Goal: Transaction & Acquisition: Book appointment/travel/reservation

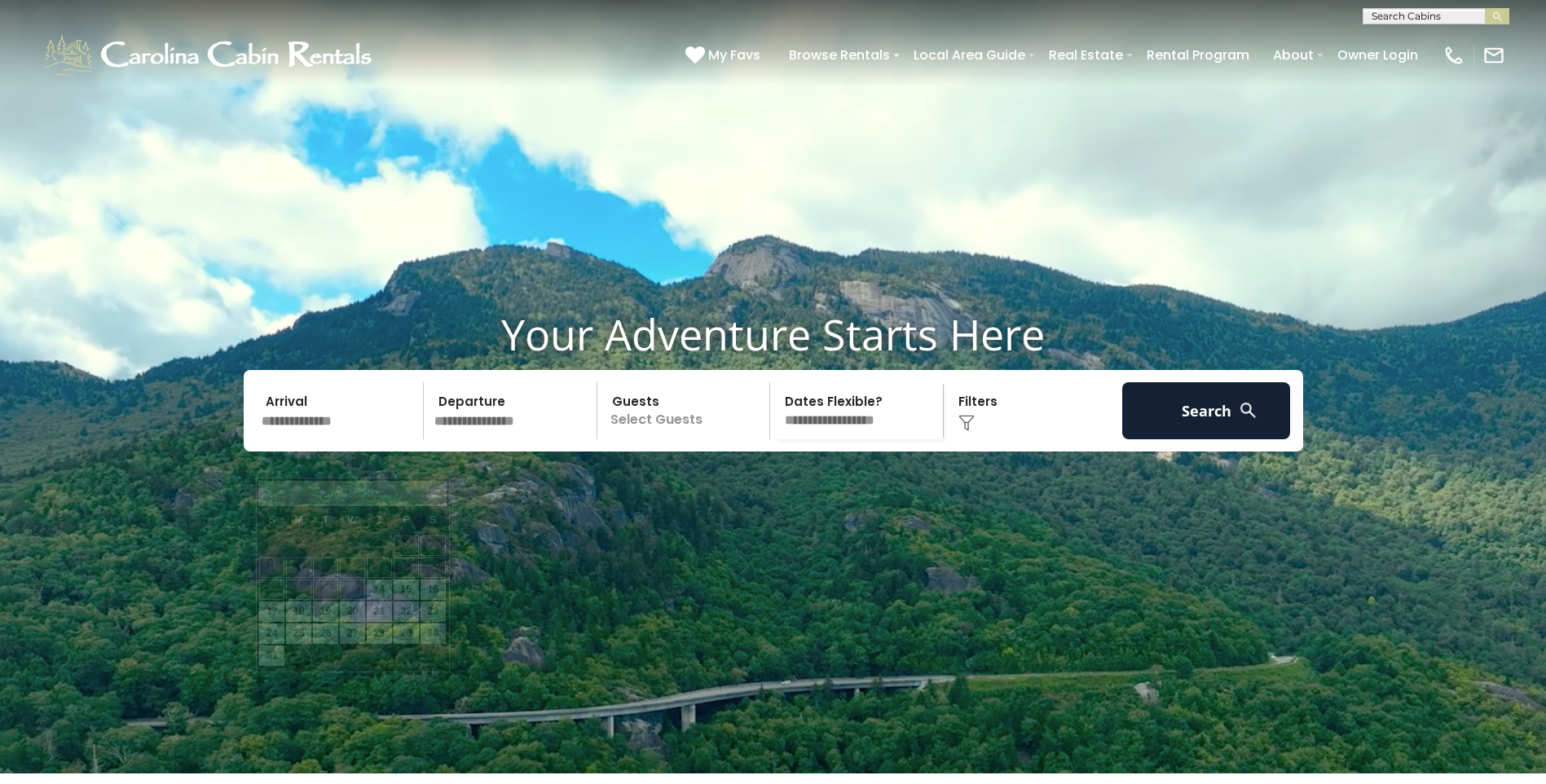
click at [295, 439] on input "text" at bounding box center [340, 410] width 169 height 57
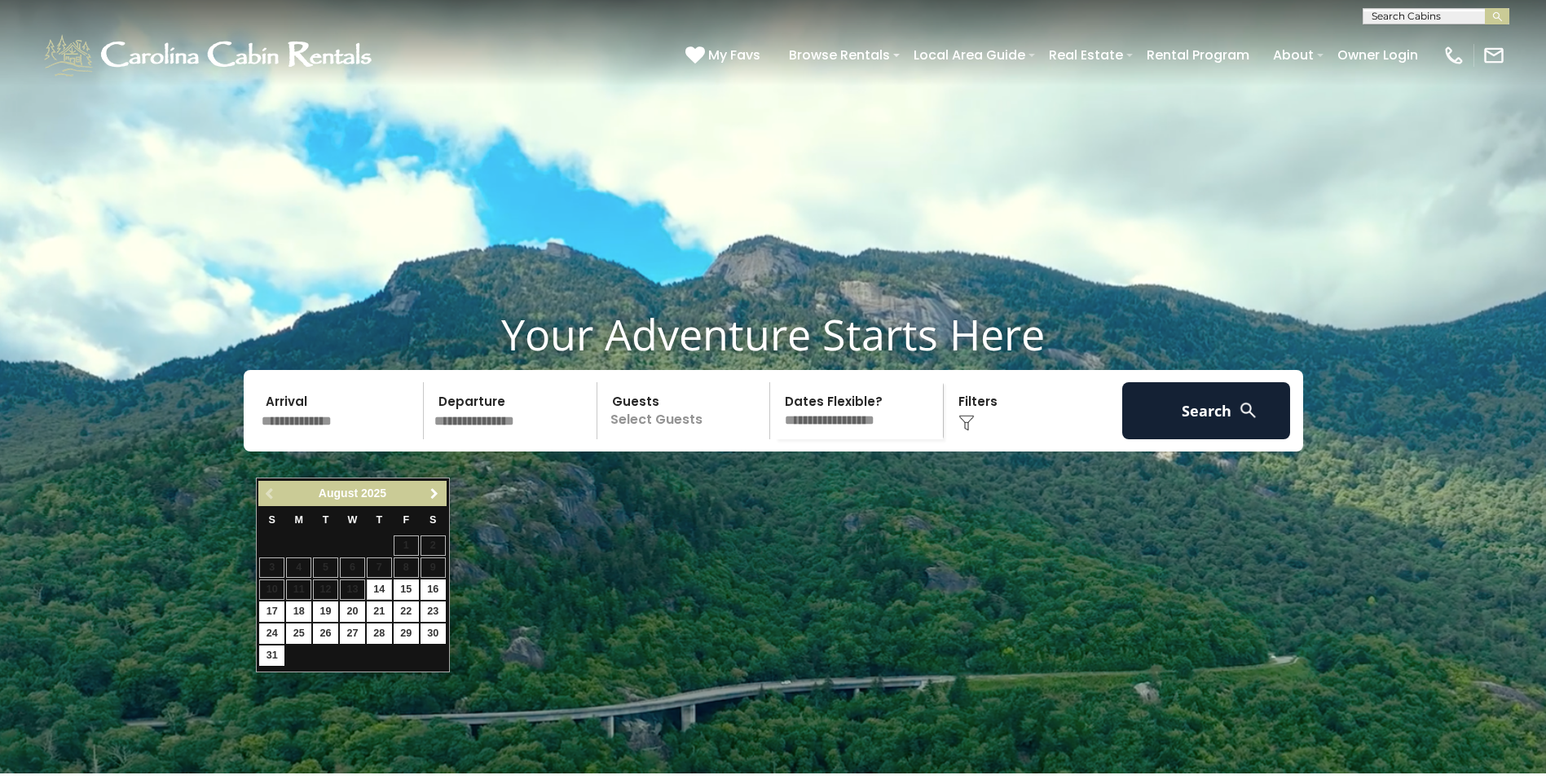
click at [428, 495] on span "Next" at bounding box center [435, 493] width 13 height 13
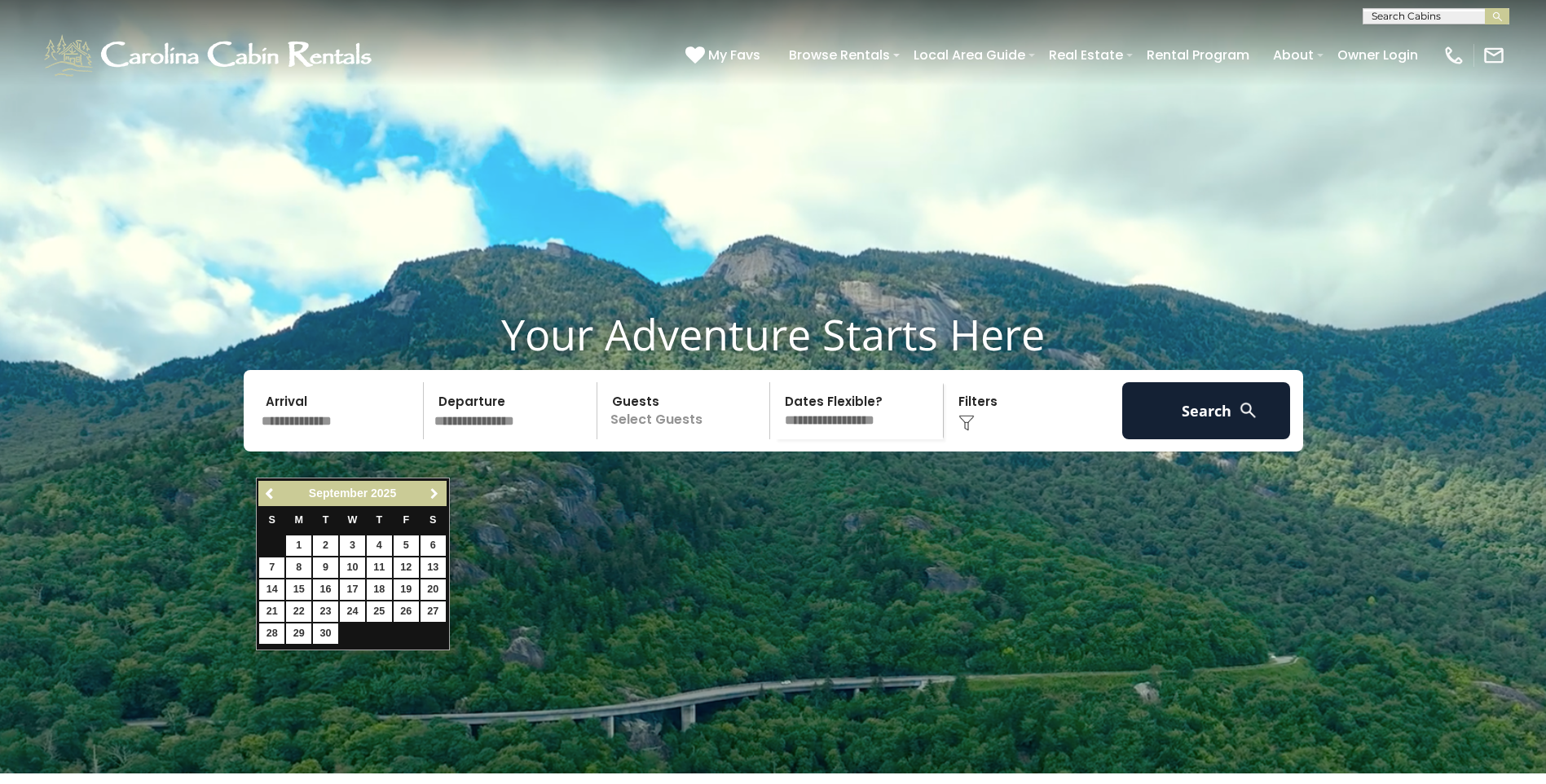
click at [428, 495] on span "Next" at bounding box center [435, 493] width 13 height 13
click at [436, 612] on link "22" at bounding box center [433, 611] width 25 height 21
type input "********"
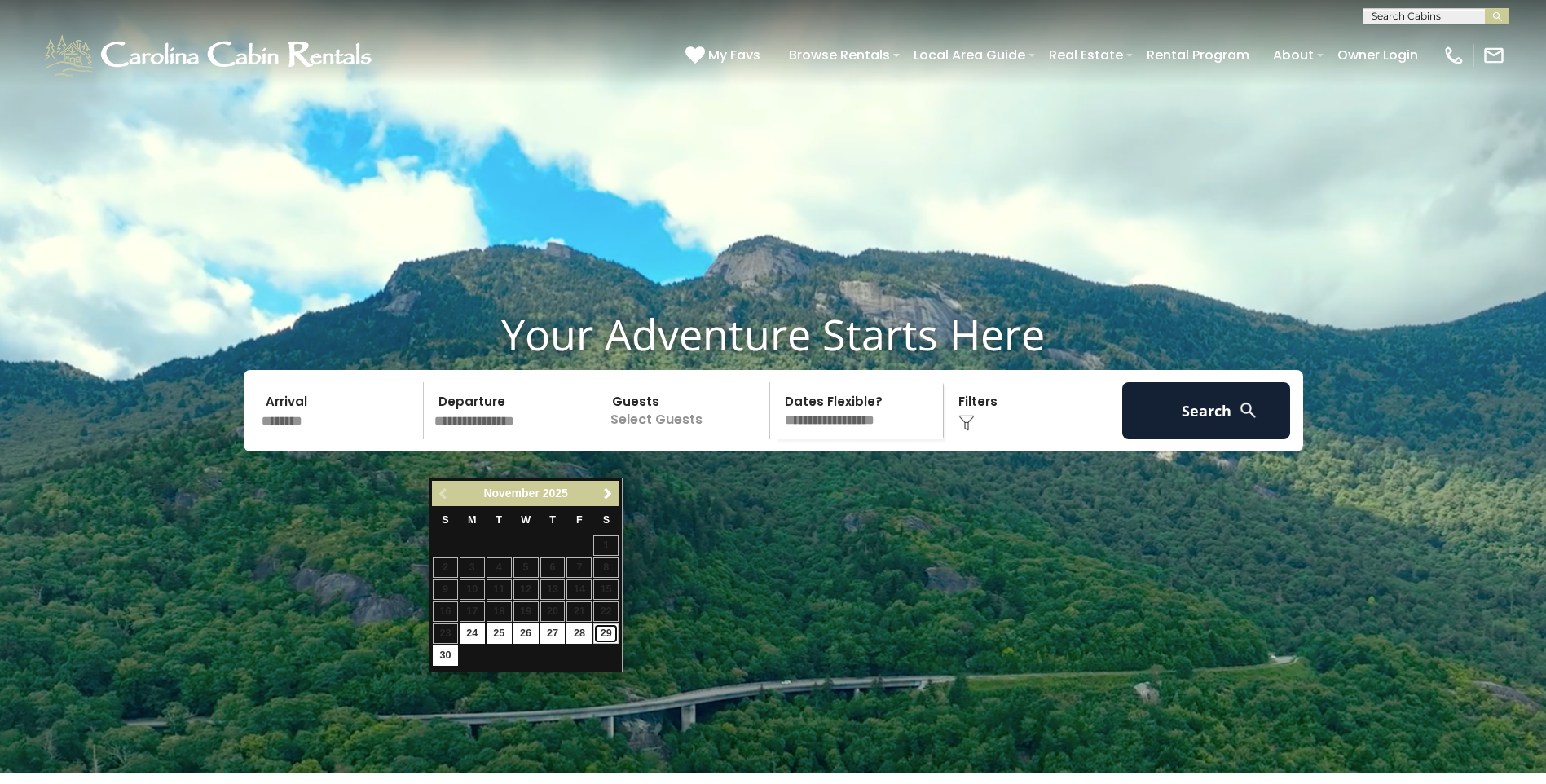
click at [608, 630] on link "29" at bounding box center [606, 633] width 25 height 21
type input "********"
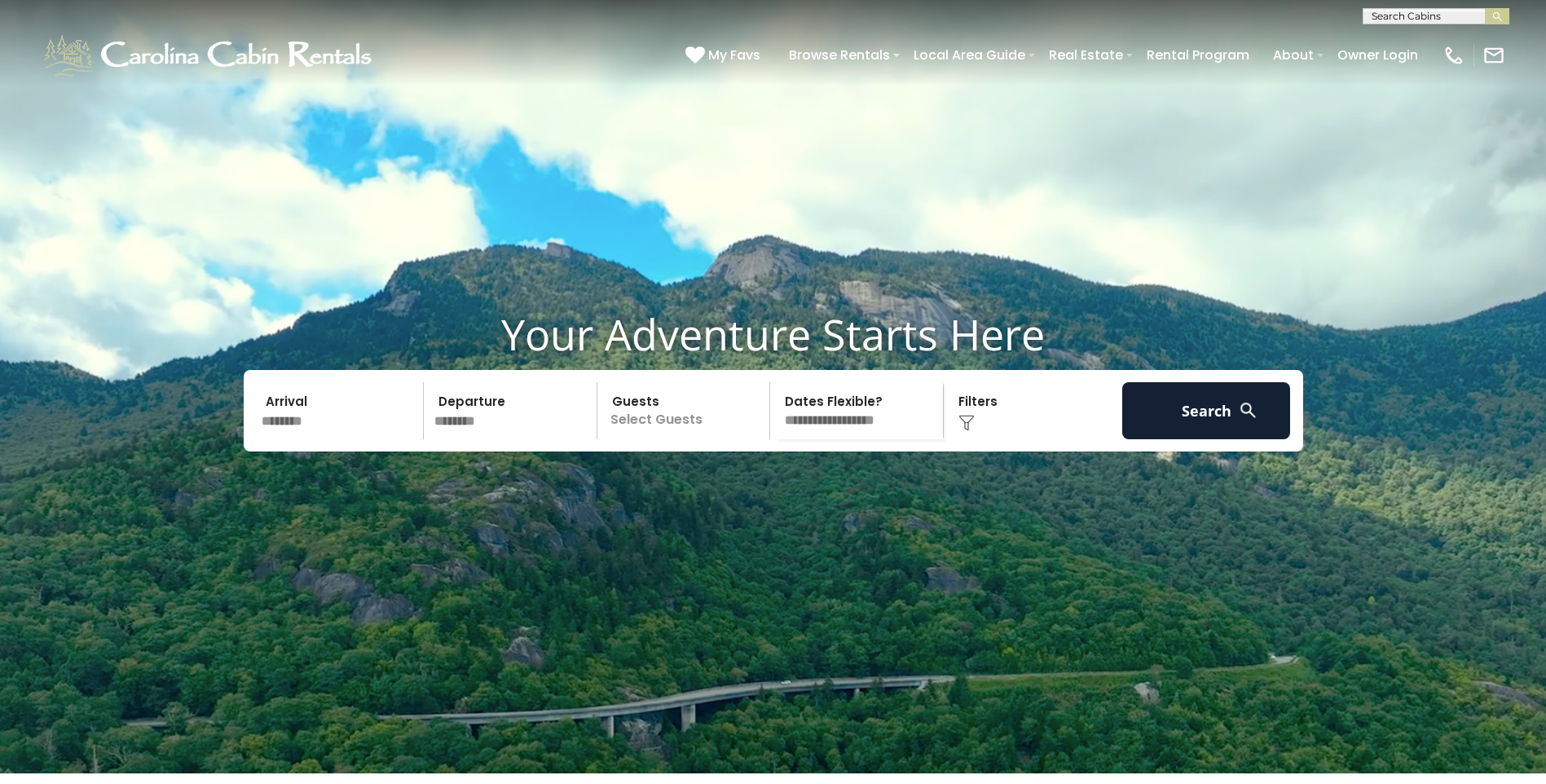
click at [661, 439] on p "Select Guests" at bounding box center [687, 410] width 168 height 57
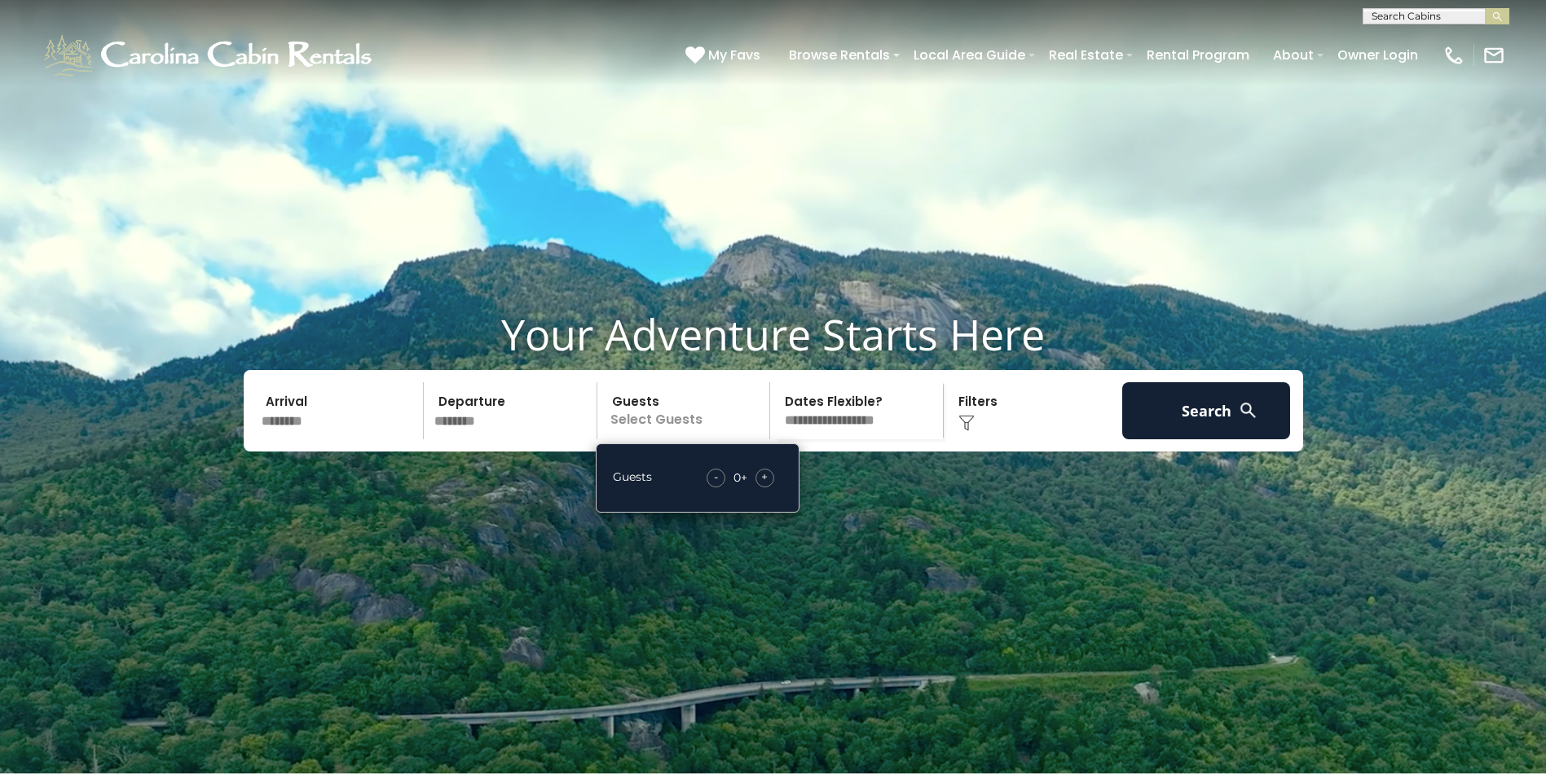
click at [769, 487] on div "+" at bounding box center [764, 478] width 19 height 19
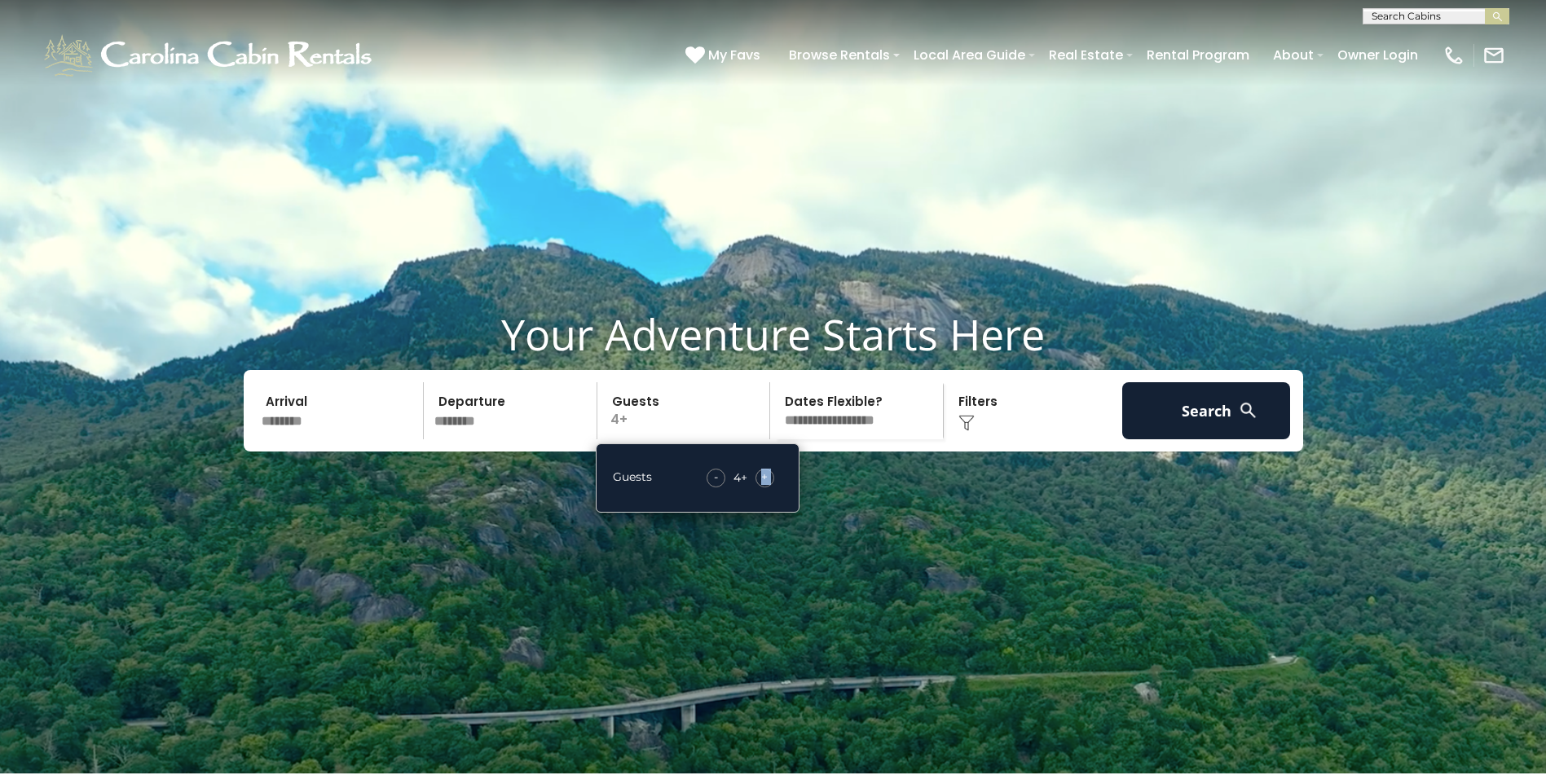
click at [769, 487] on div "+" at bounding box center [764, 478] width 19 height 19
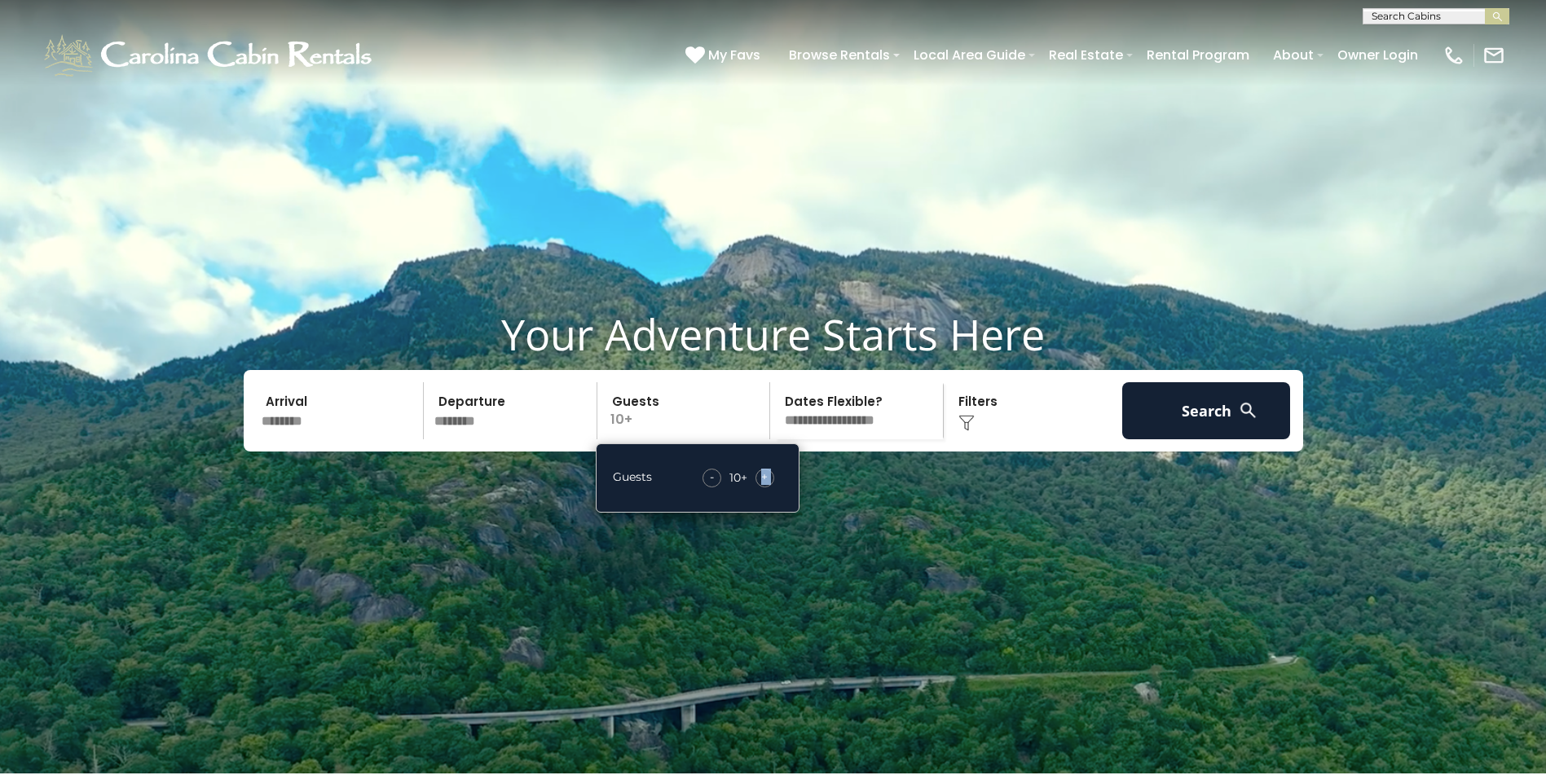
click at [769, 487] on div "+" at bounding box center [764, 478] width 19 height 19
click at [987, 439] on div "Click to Choose" at bounding box center [1033, 410] width 169 height 57
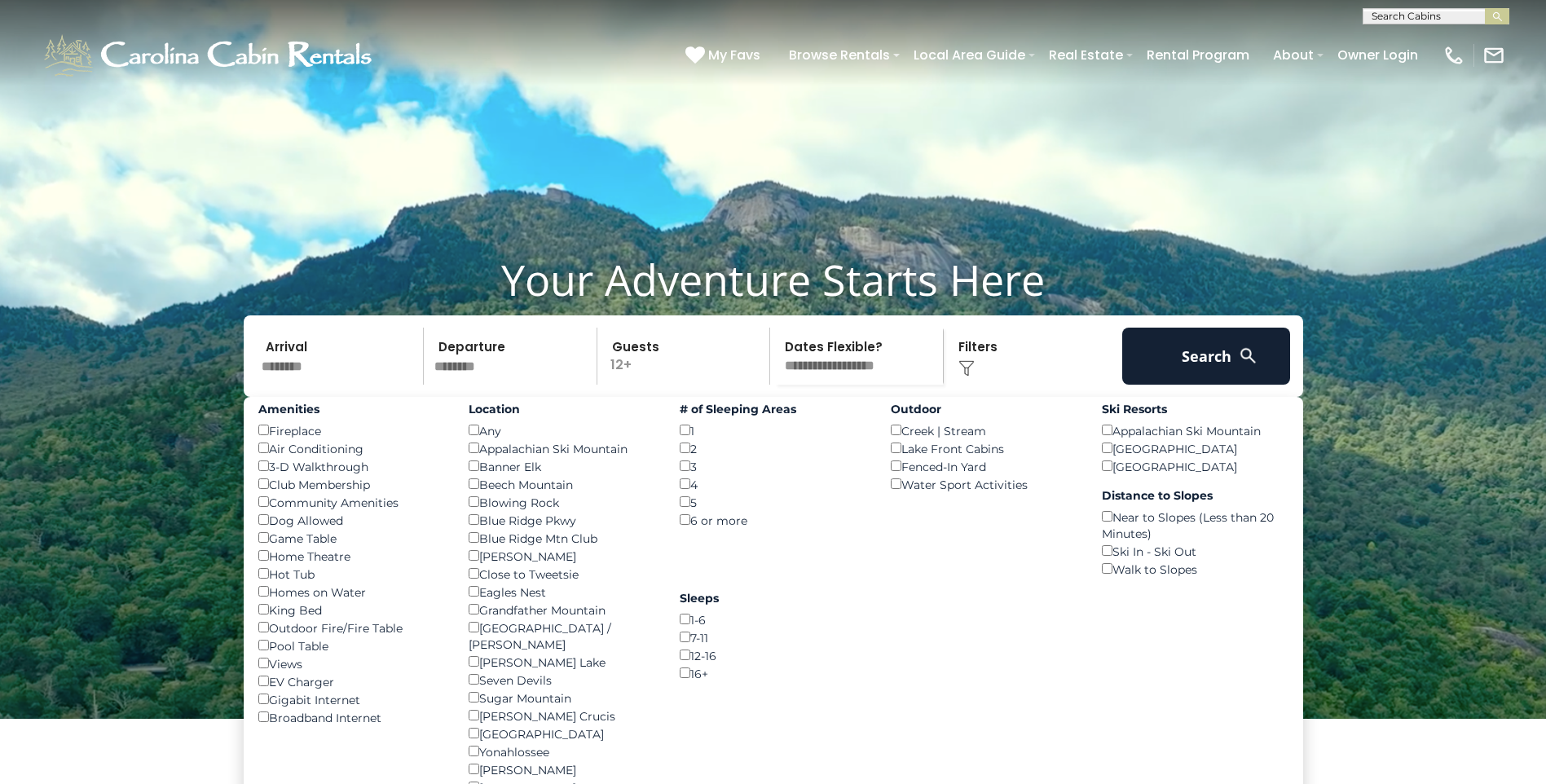
scroll to position [81, 0]
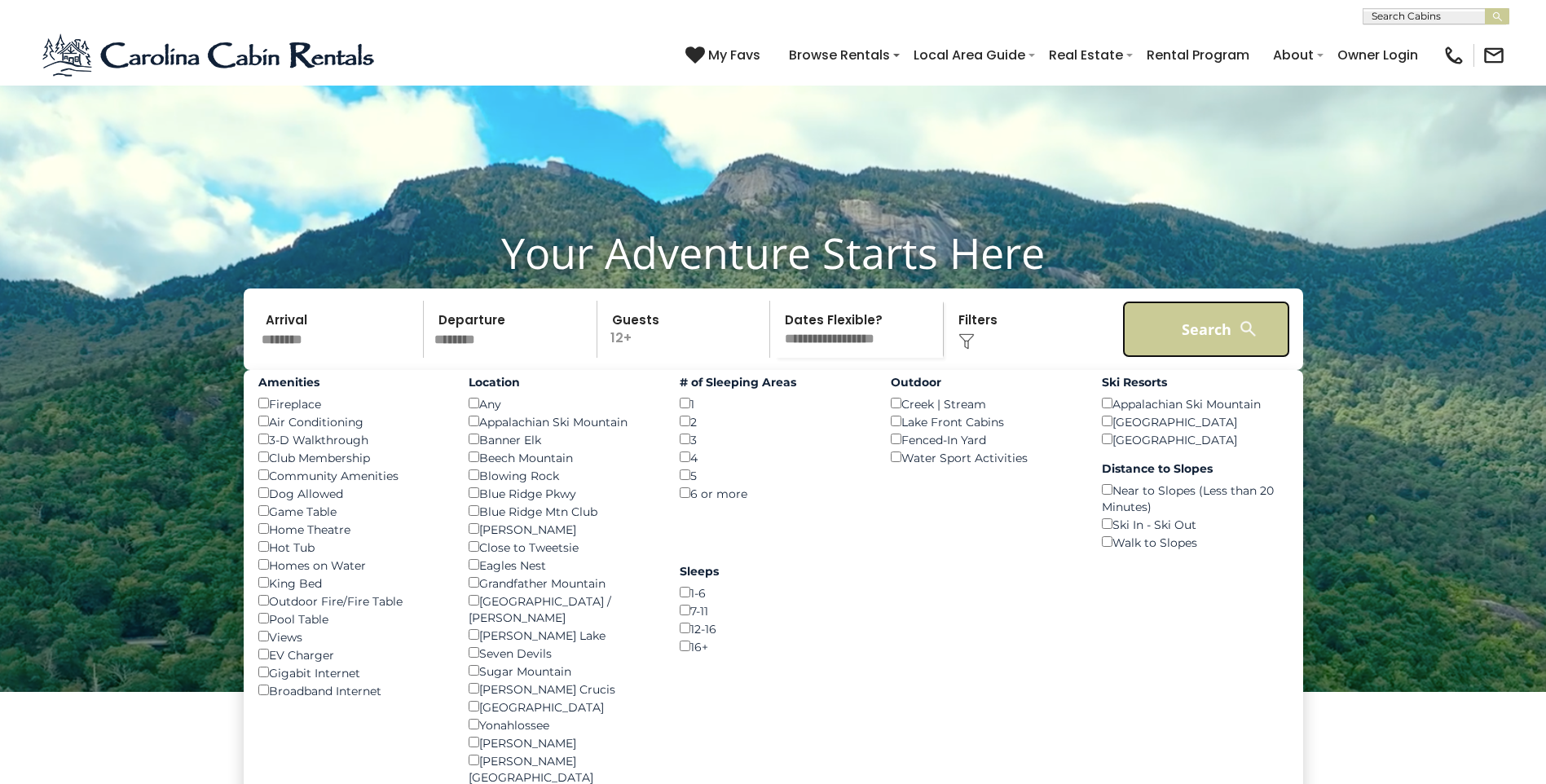
click at [1209, 358] on button "Search" at bounding box center [1206, 329] width 169 height 57
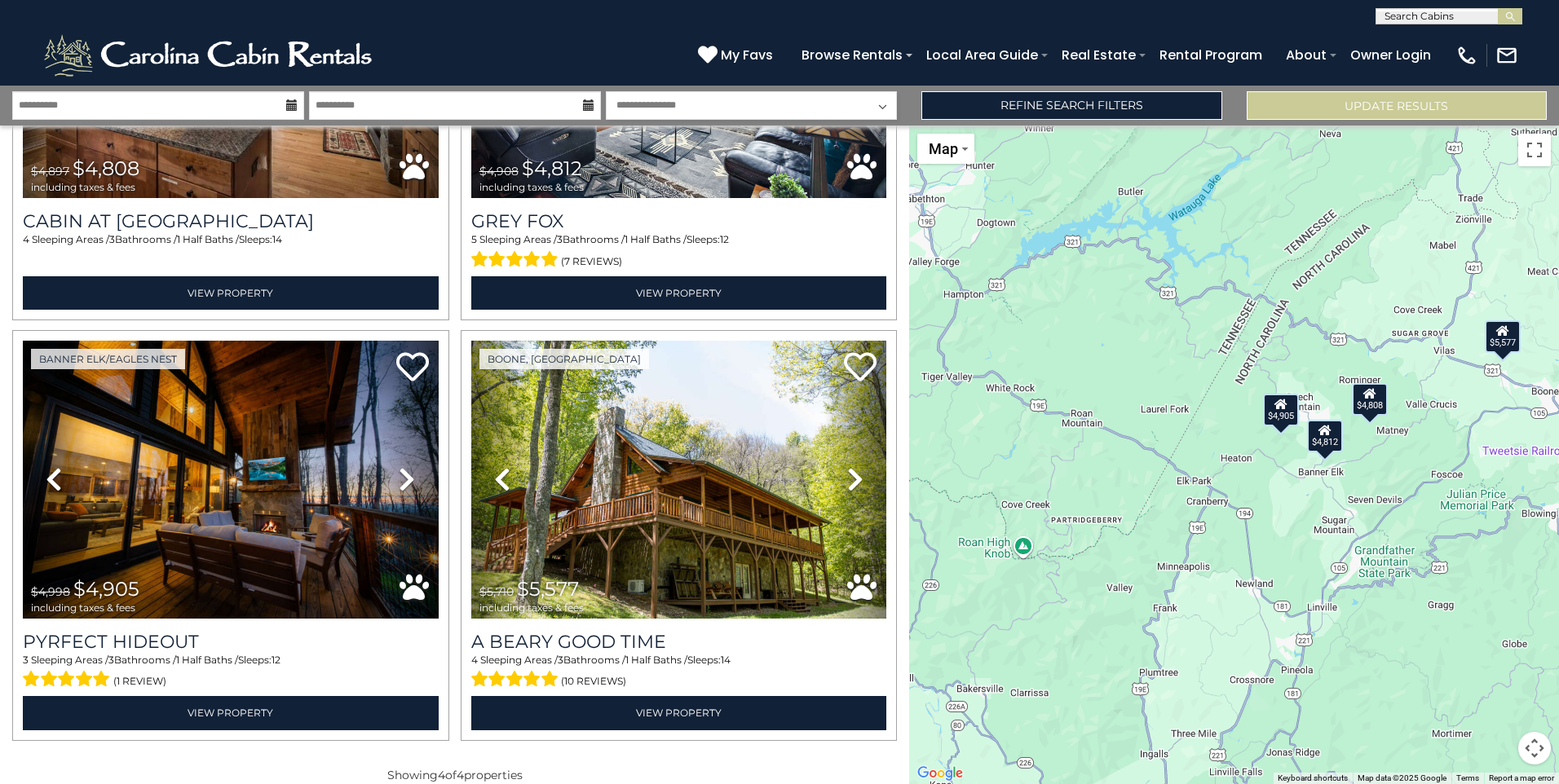
scroll to position [287, 0]
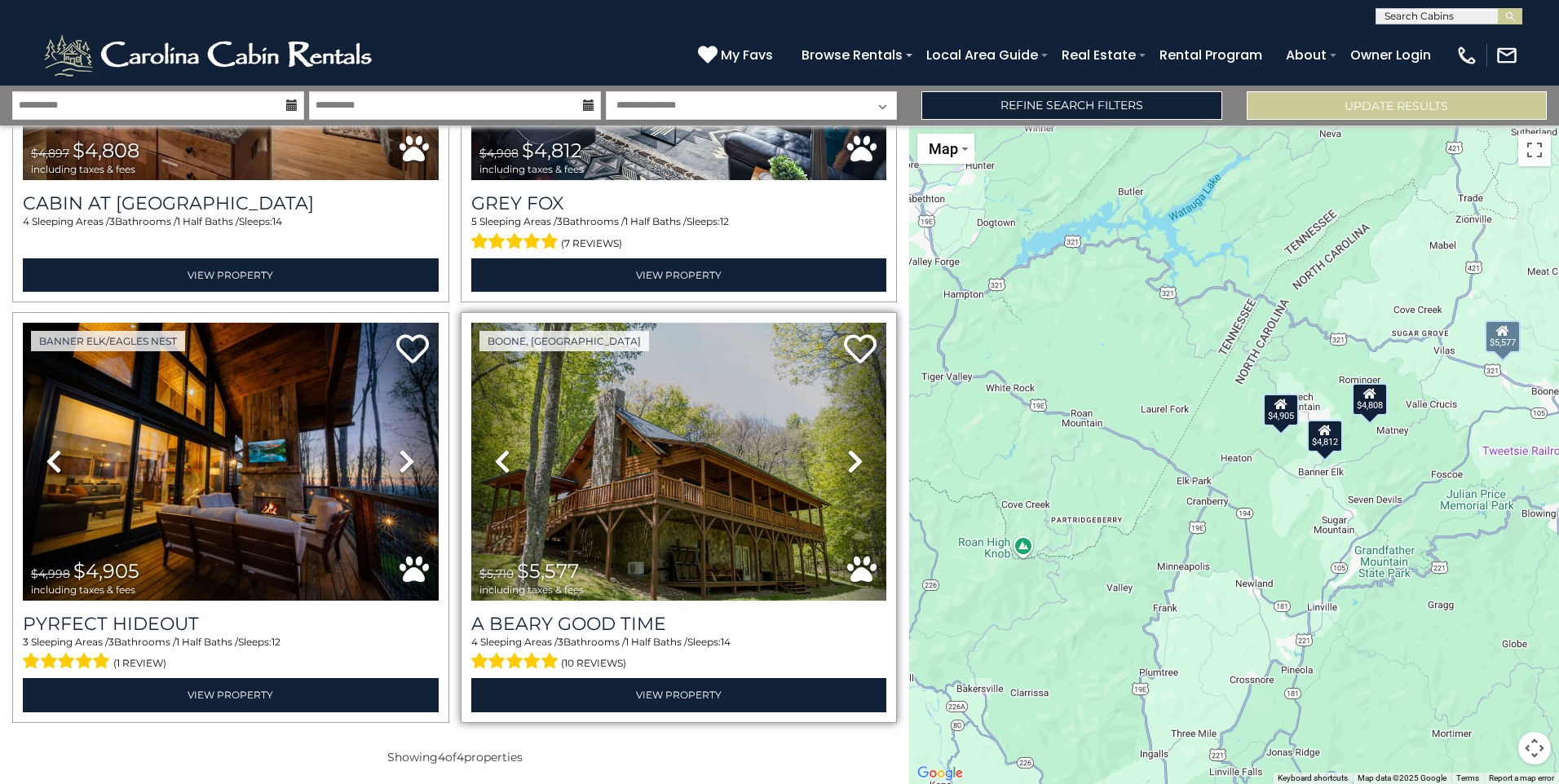
click at [847, 454] on icon at bounding box center [855, 461] width 16 height 26
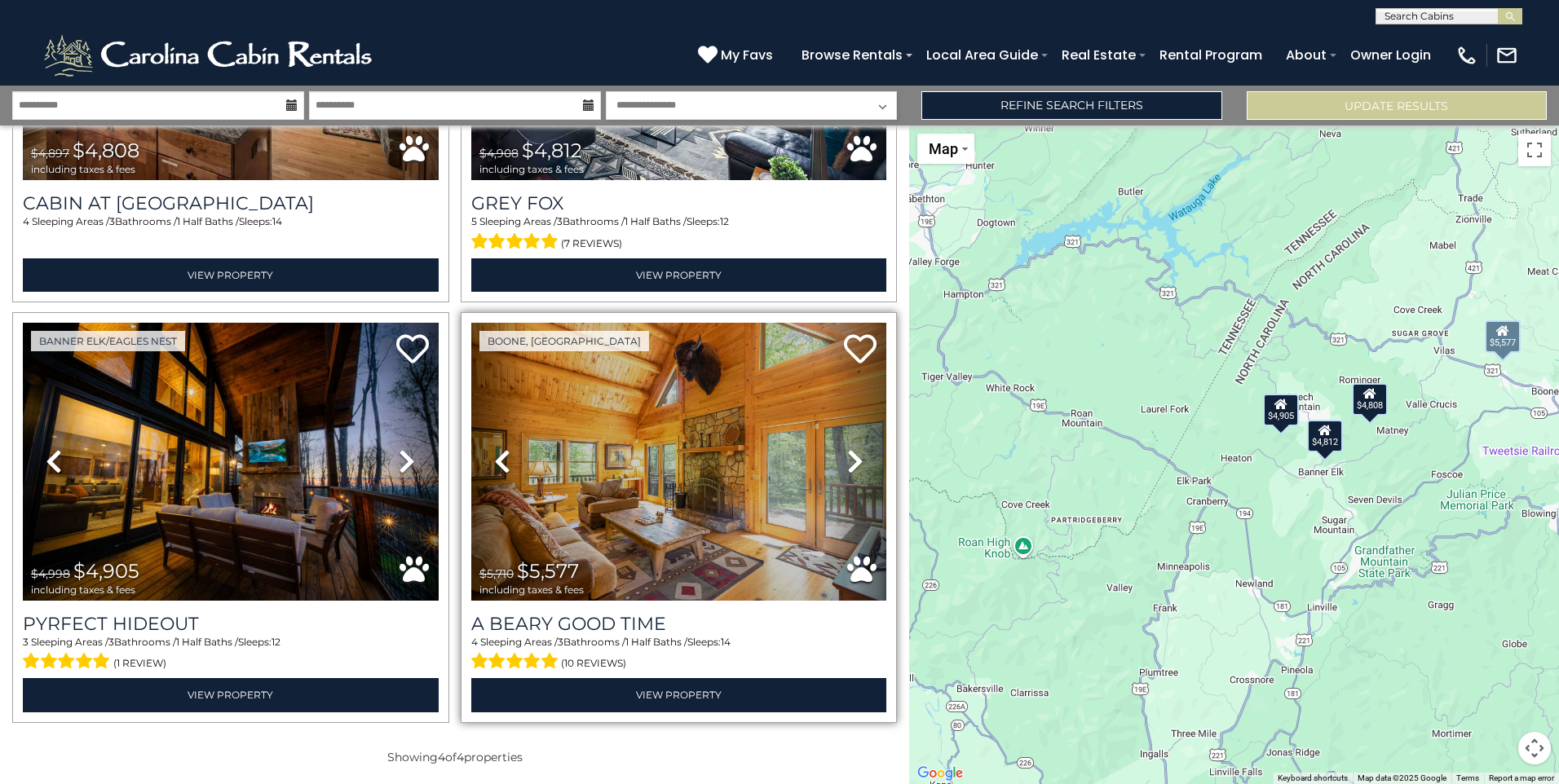
click at [847, 454] on icon at bounding box center [855, 461] width 16 height 26
